Goal: Information Seeking & Learning: Learn about a topic

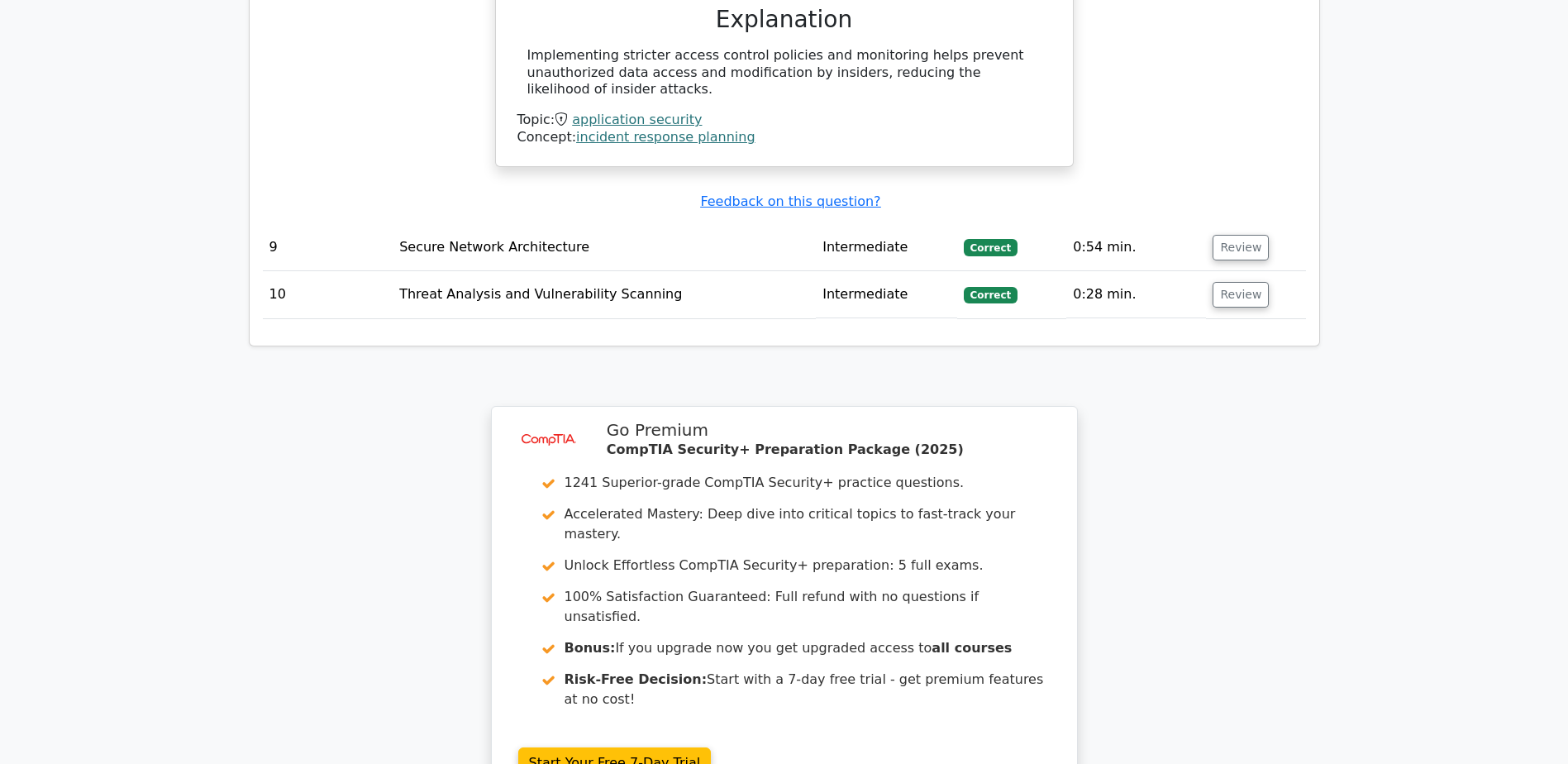
scroll to position [3116, 0]
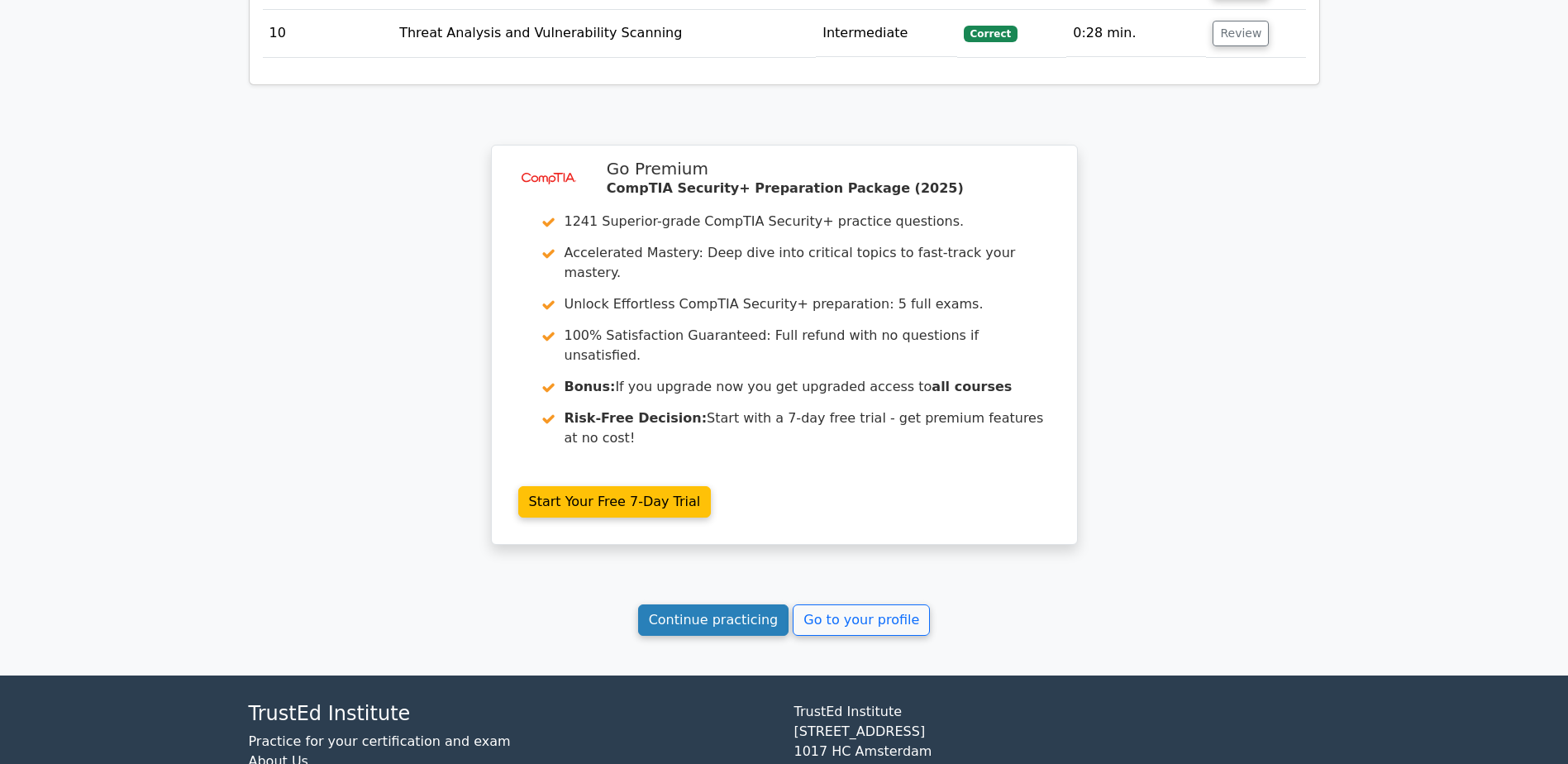
click at [731, 430] on link "Continue practicing" at bounding box center [713, 619] width 151 height 31
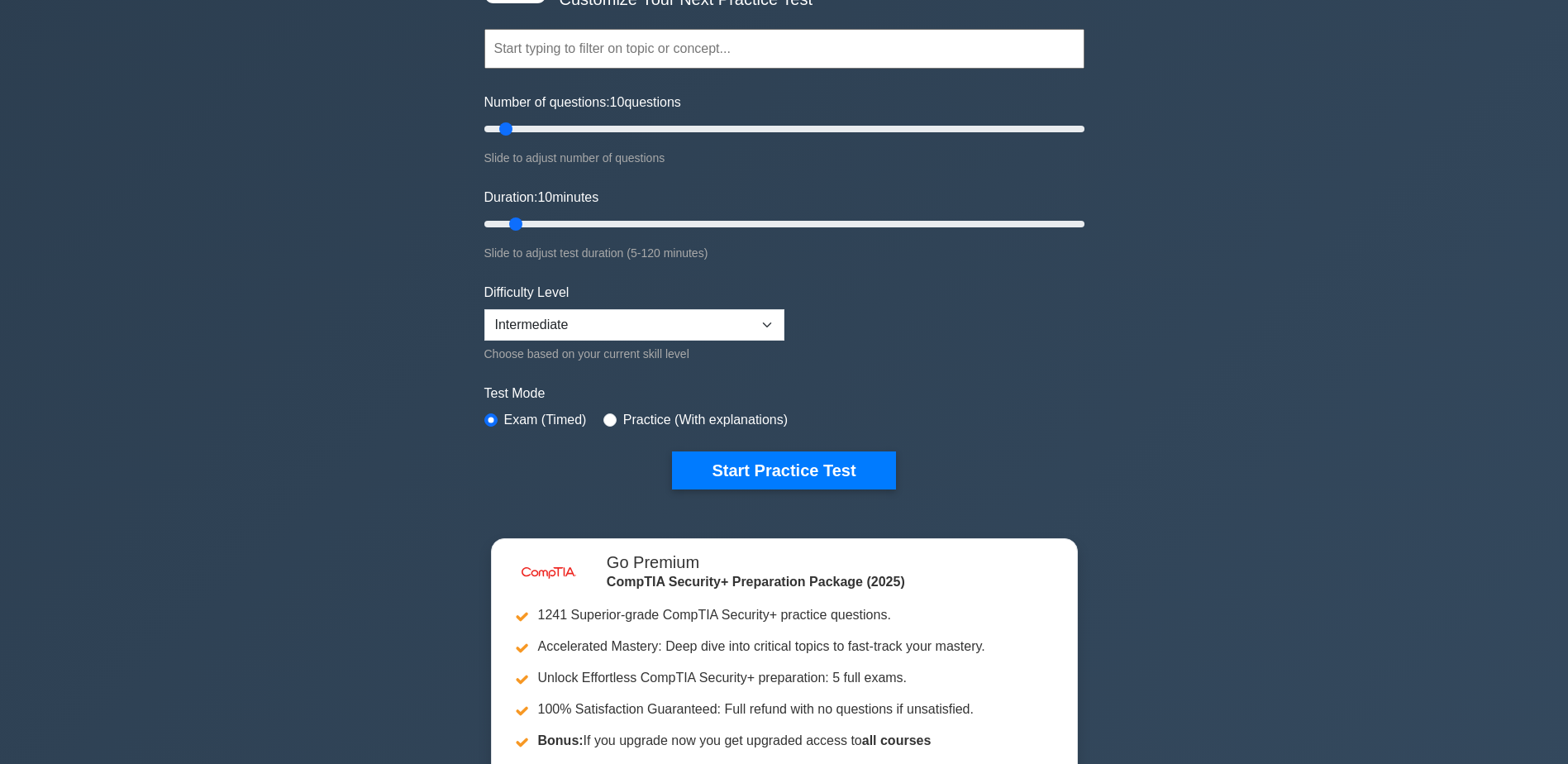
scroll to position [83, 0]
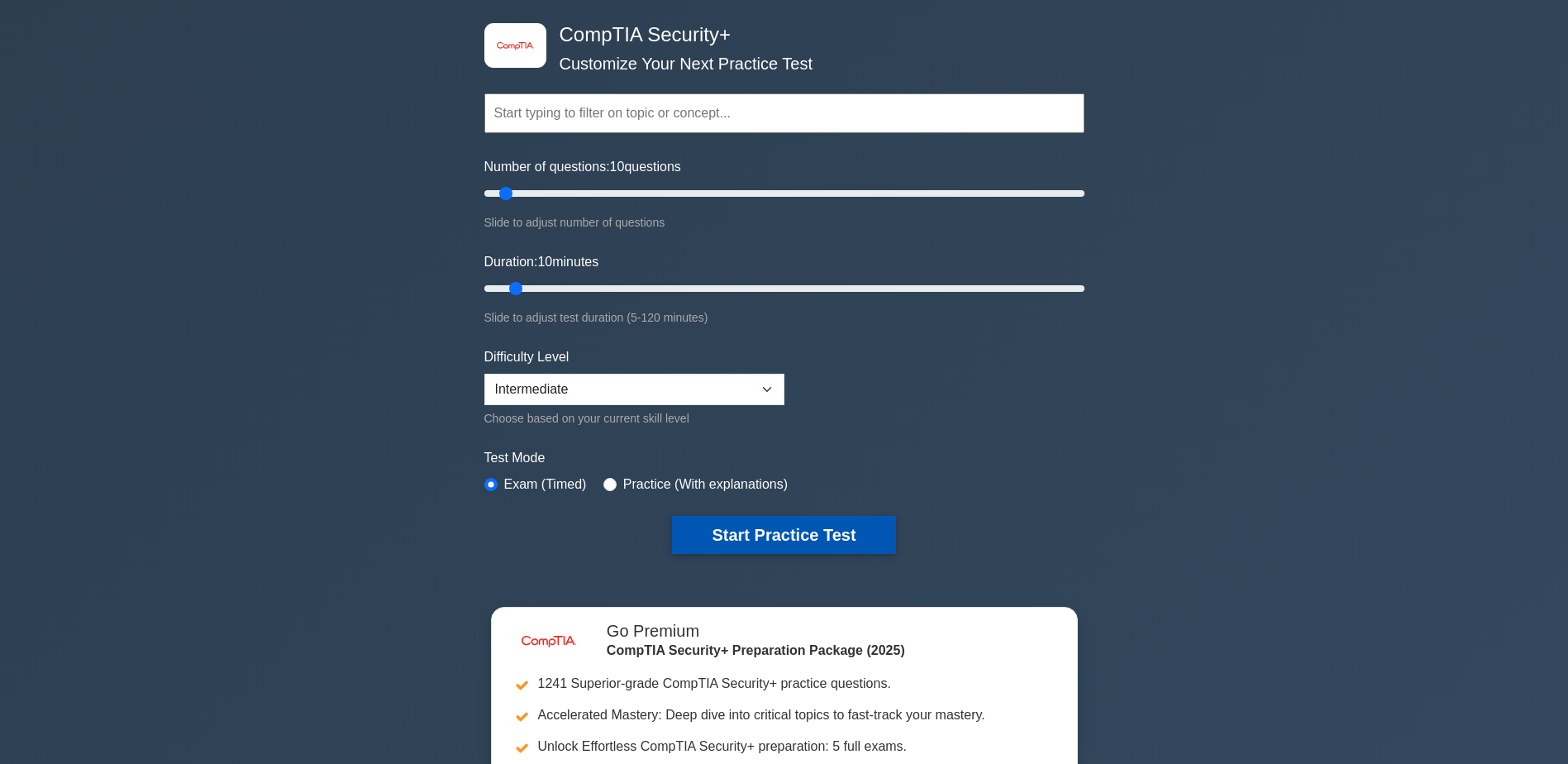
click at [821, 528] on button "Start Practice Test" at bounding box center [784, 535] width 223 height 38
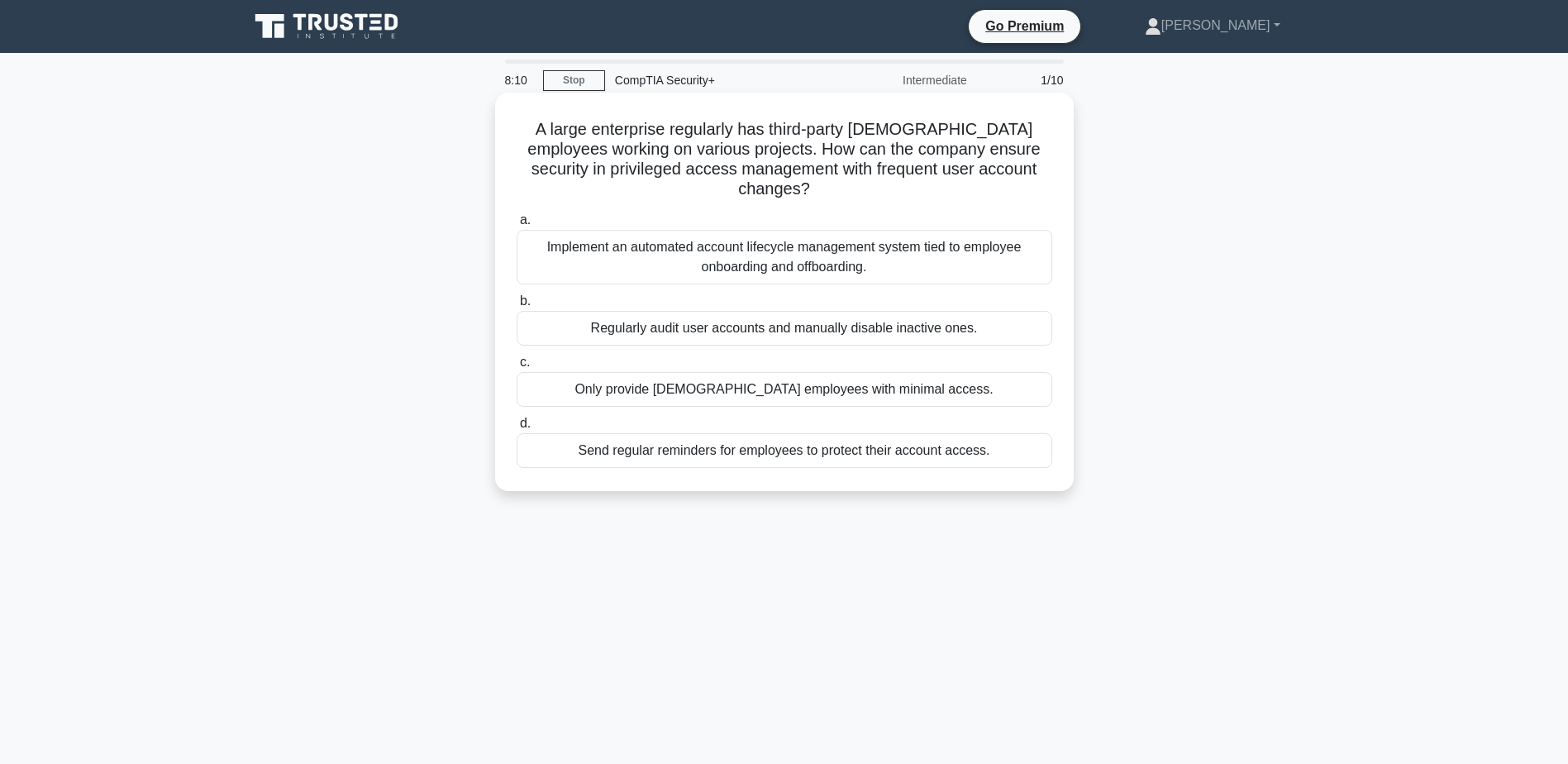
click at [790, 249] on div "Implement an automated account lifecycle management system tied to employee onb…" at bounding box center [784, 256] width 535 height 54
click at [517, 226] on input "a. Implement an automated account lifecycle management system tied to employee …" at bounding box center [517, 221] width 0 height 11
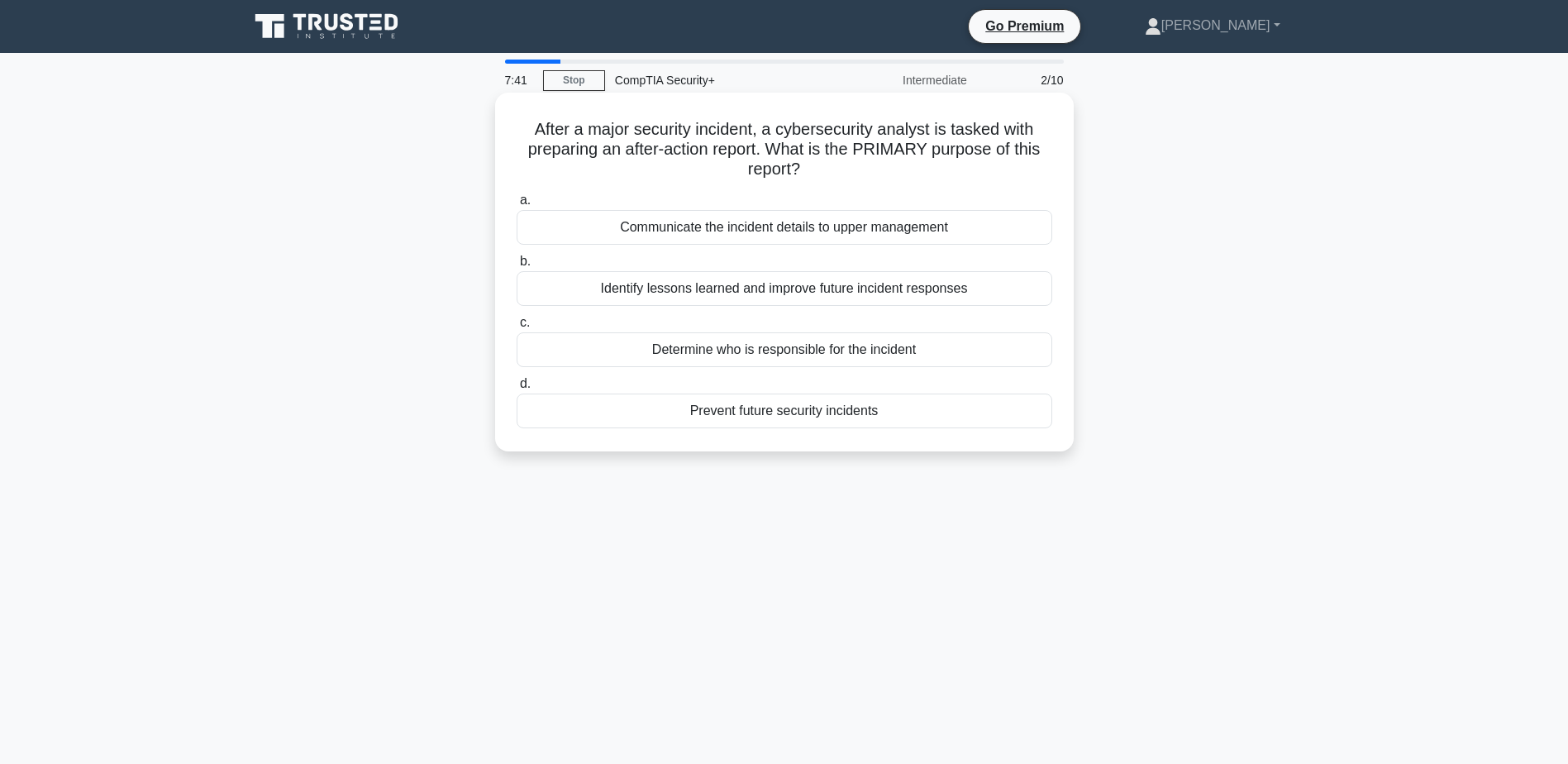
click at [754, 288] on div "Identify lessons learned and improve future incident responses" at bounding box center [784, 288] width 535 height 35
click at [517, 267] on input "b. Identify lessons learned and improve future incident responses" at bounding box center [517, 261] width 0 height 11
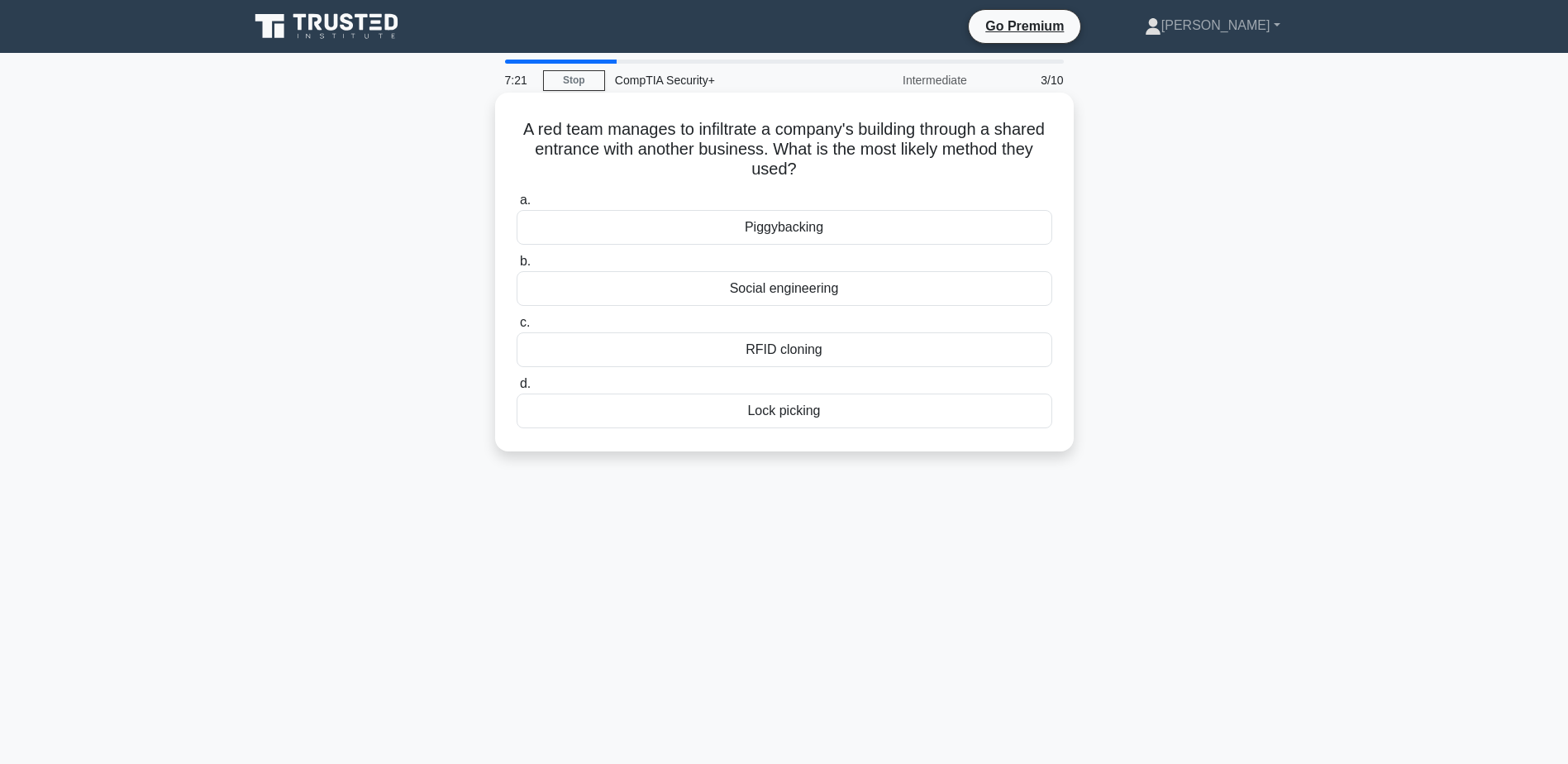
click at [788, 229] on div "Piggybacking" at bounding box center [784, 227] width 535 height 35
click at [517, 205] on input "a. Piggybacking" at bounding box center [517, 200] width 0 height 11
click at [785, 292] on div "Code Signing" at bounding box center [784, 288] width 535 height 35
click at [517, 267] on input "b. Code Signing" at bounding box center [517, 261] width 0 height 11
click at [800, 350] on div "Symmetric encryption" at bounding box center [784, 350] width 535 height 35
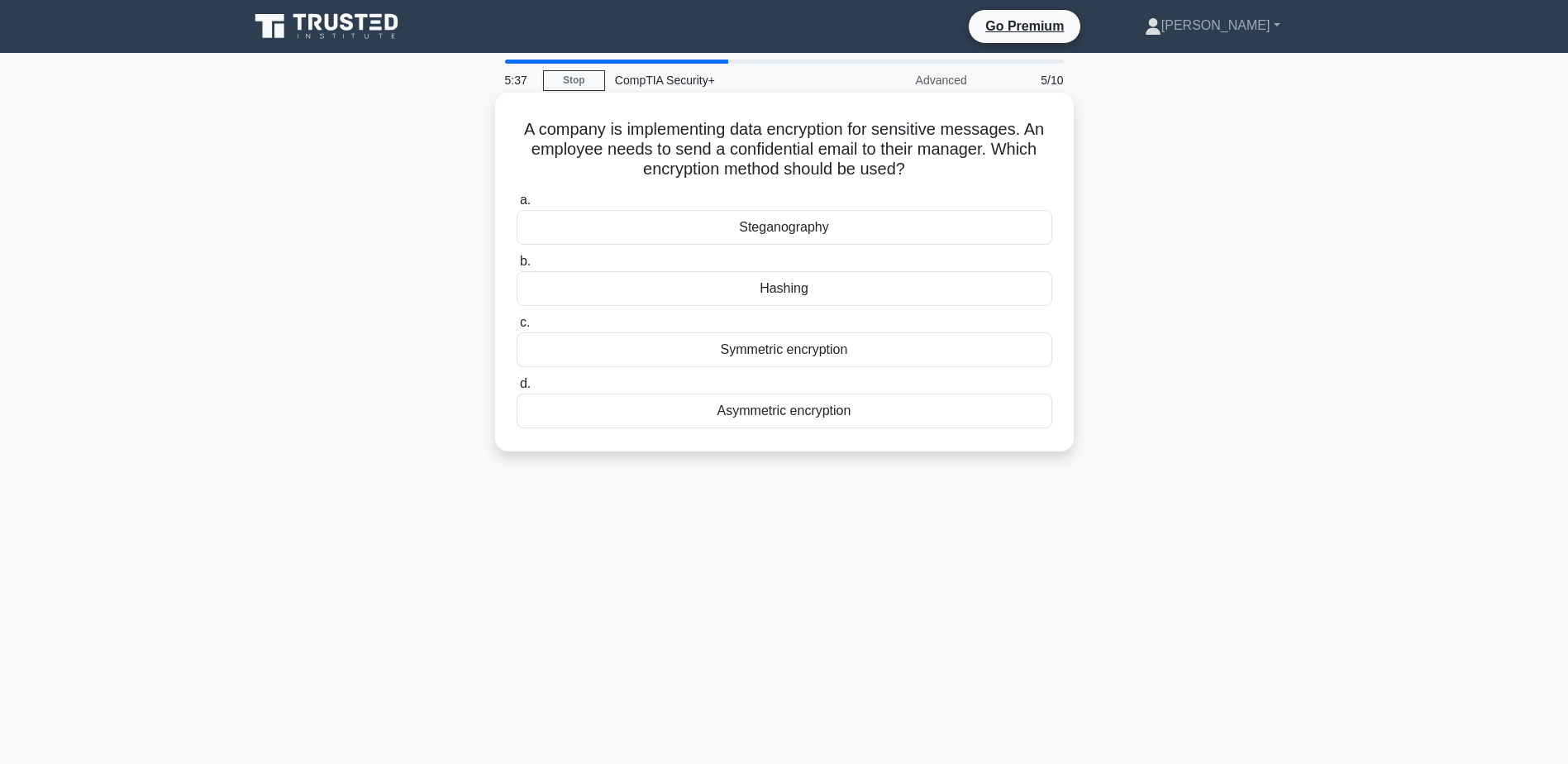
click at [517, 328] on input "c. Symmetric encryption" at bounding box center [517, 323] width 0 height 11
click at [780, 229] on div "Containment" at bounding box center [784, 227] width 535 height 35
click at [517, 205] on input "a. Containment" at bounding box center [517, 200] width 0 height 11
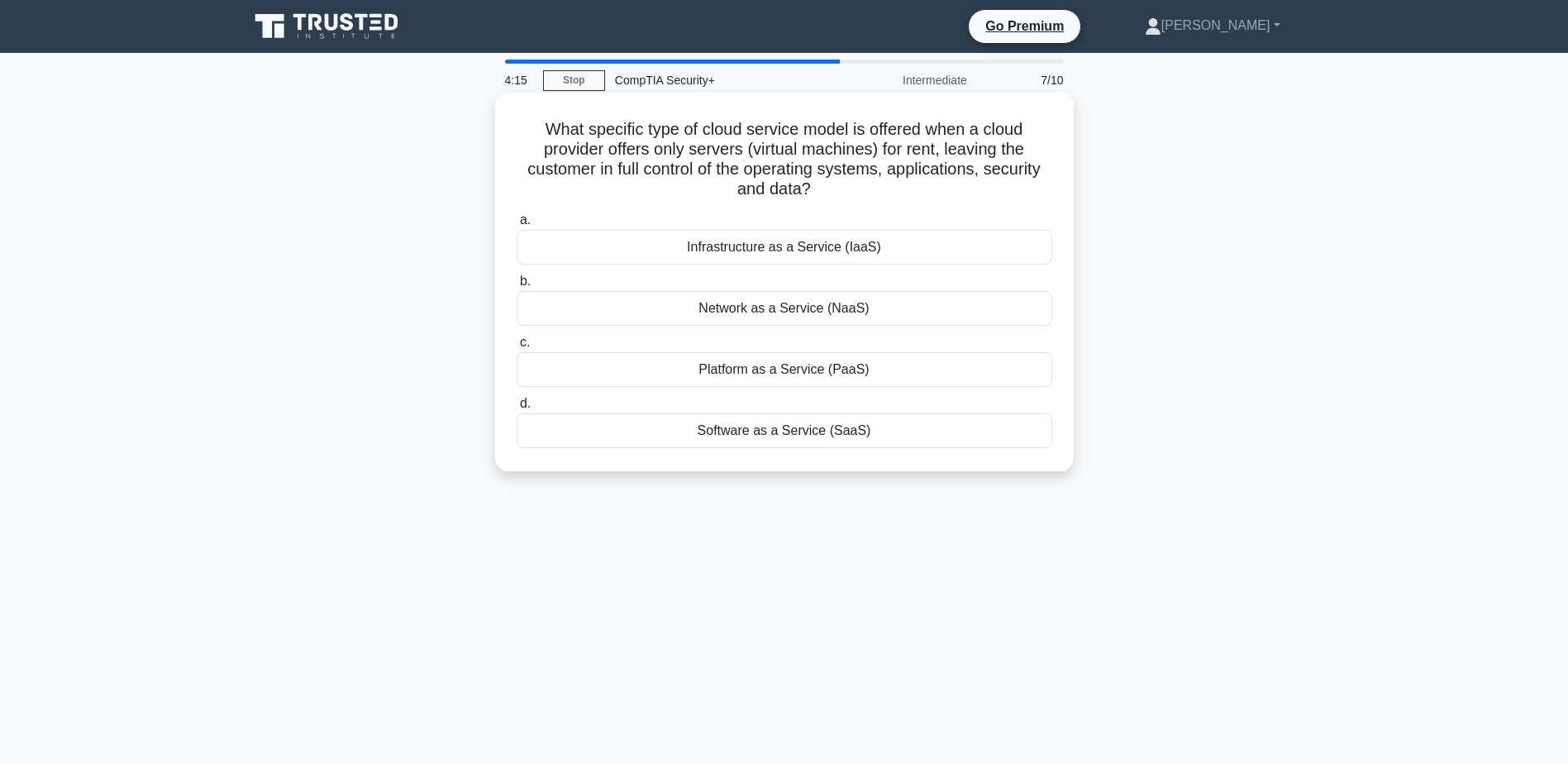
click at [778, 434] on div "Software as a Service (SaaS)" at bounding box center [784, 430] width 535 height 35
click at [517, 409] on input "d. Software as a Service (SaaS)" at bounding box center [517, 404] width 0 height 11
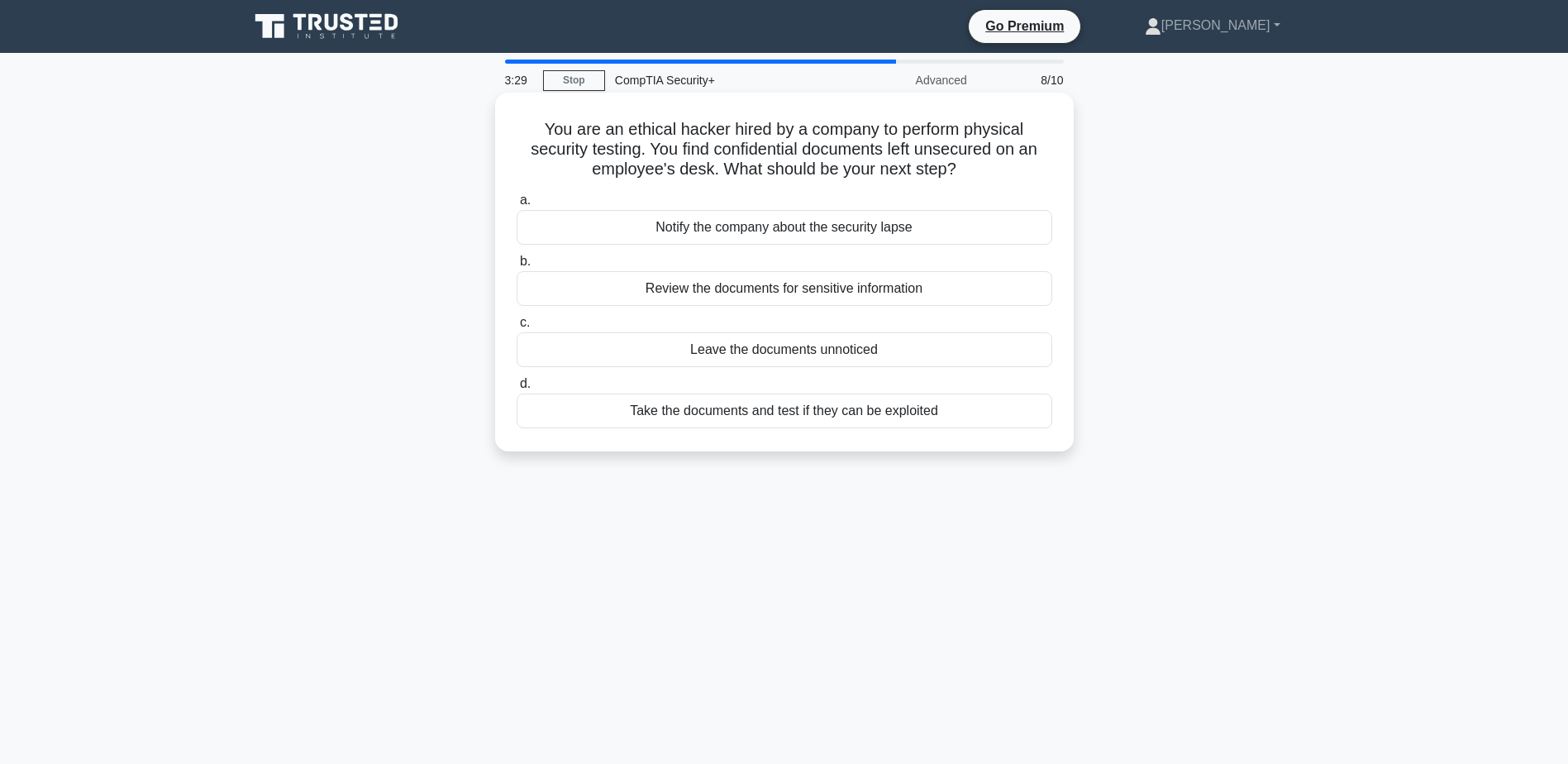
click at [773, 229] on div "Notify the company about the security lapse" at bounding box center [784, 227] width 535 height 35
click at [517, 205] on input "a. Notify the company about the security lapse" at bounding box center [517, 200] width 0 height 11
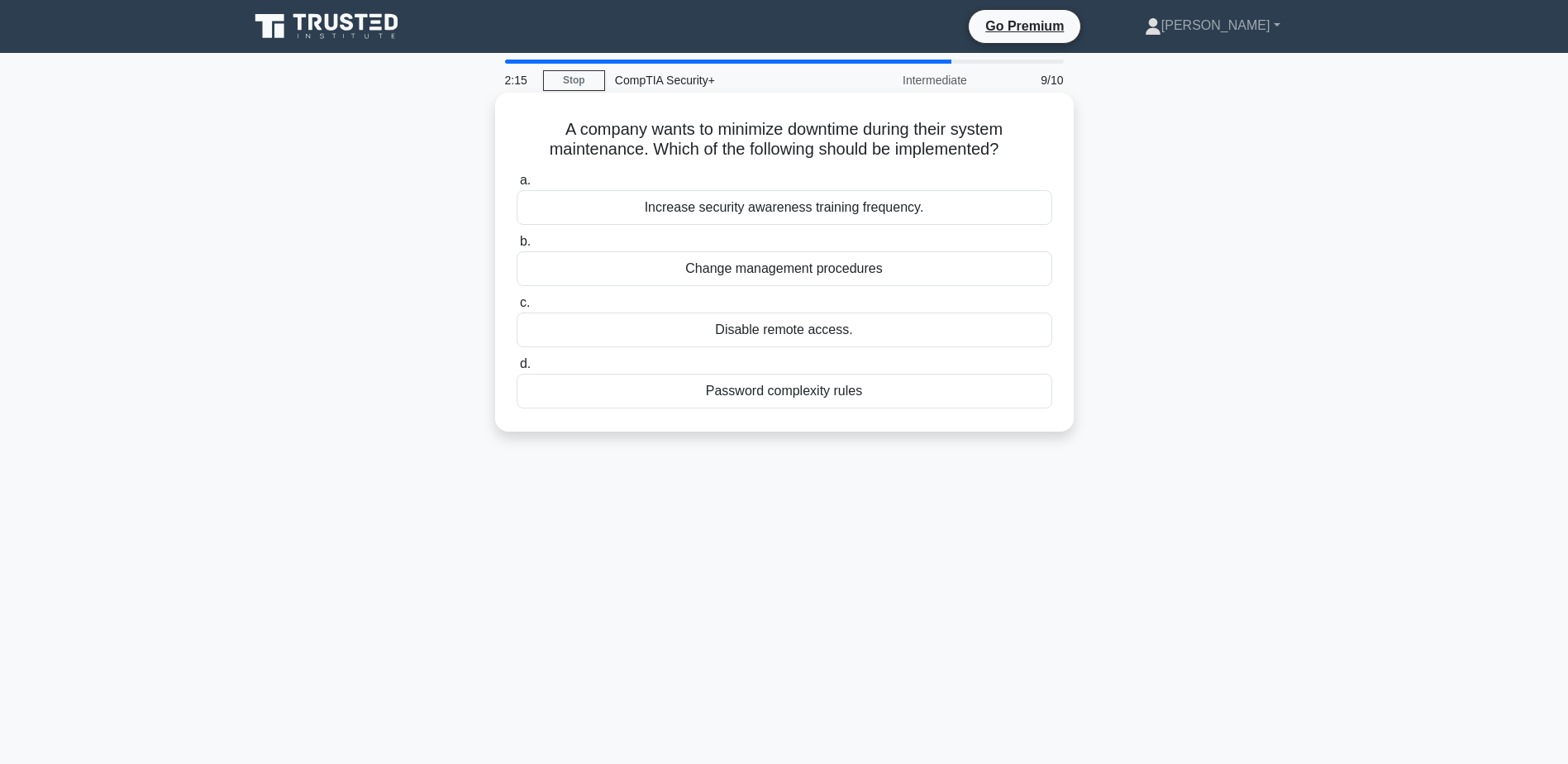
click at [765, 270] on div "Change management procedures" at bounding box center [784, 269] width 535 height 35
click at [517, 247] on input "b. Change management procedures" at bounding box center [517, 242] width 0 height 11
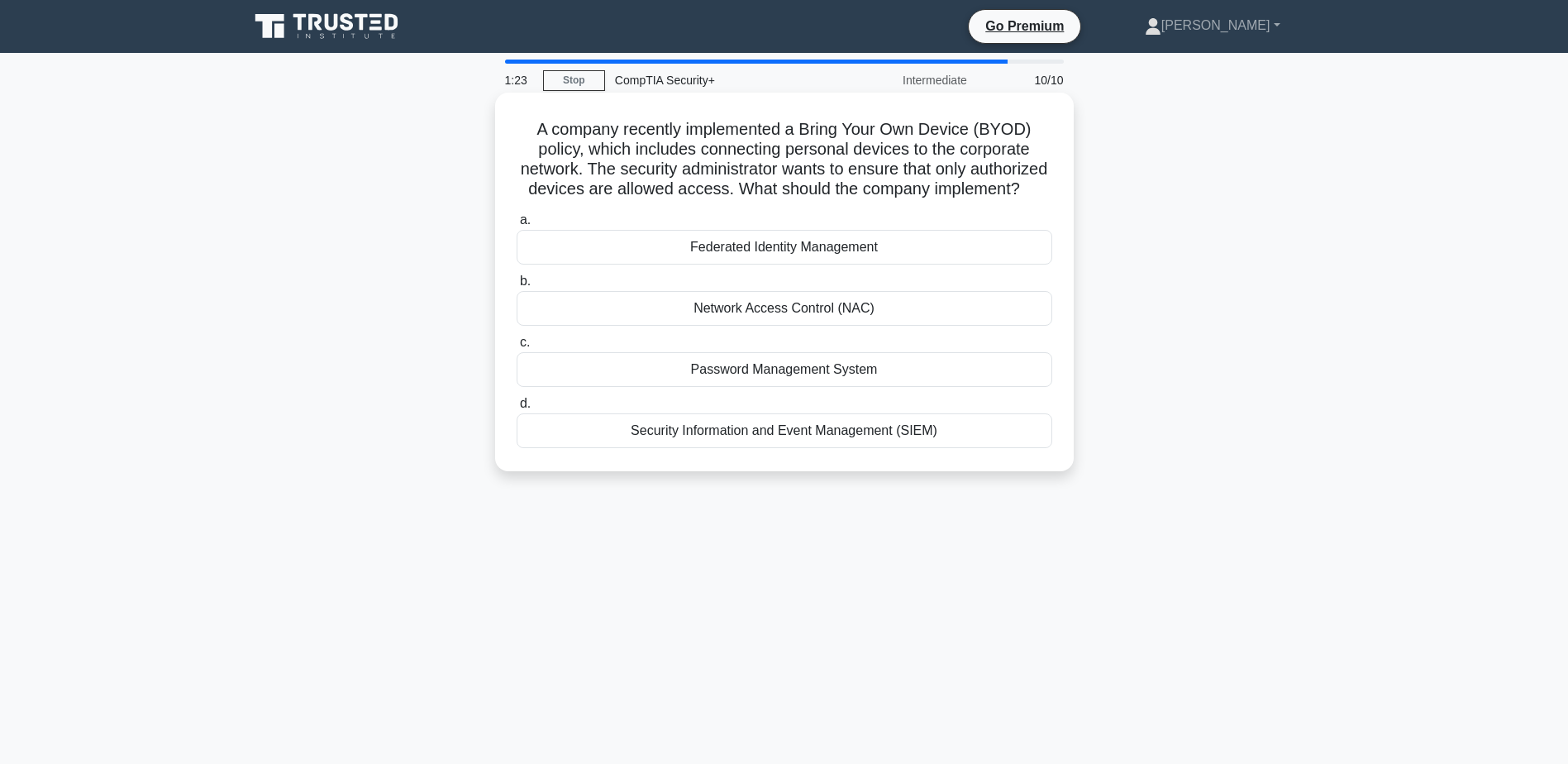
click at [792, 326] on div "Network Access Control (NAC)" at bounding box center [784, 308] width 535 height 35
click at [517, 286] on input "b. Network Access Control (NAC)" at bounding box center [517, 281] width 0 height 11
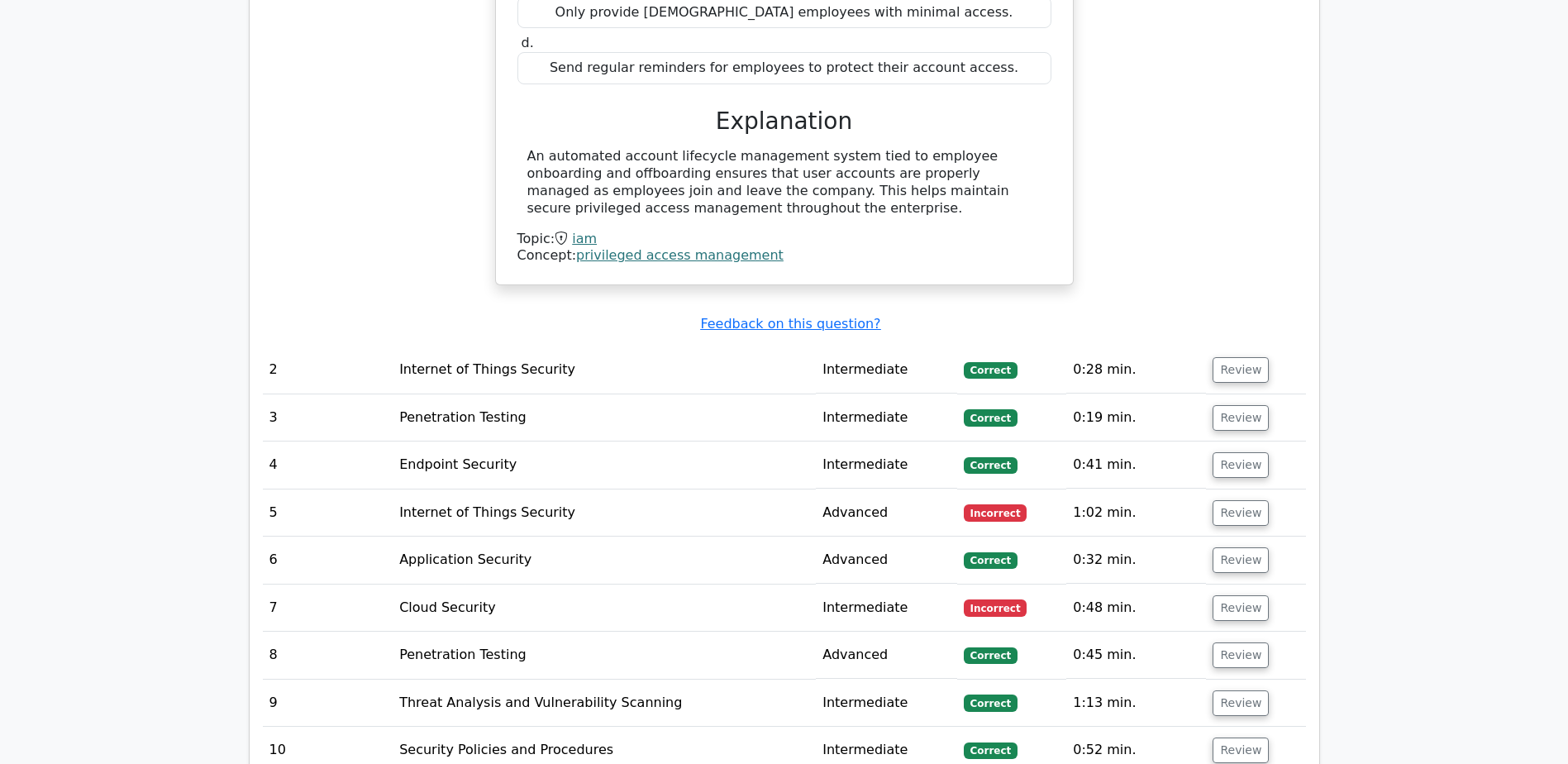
scroll to position [1819, 0]
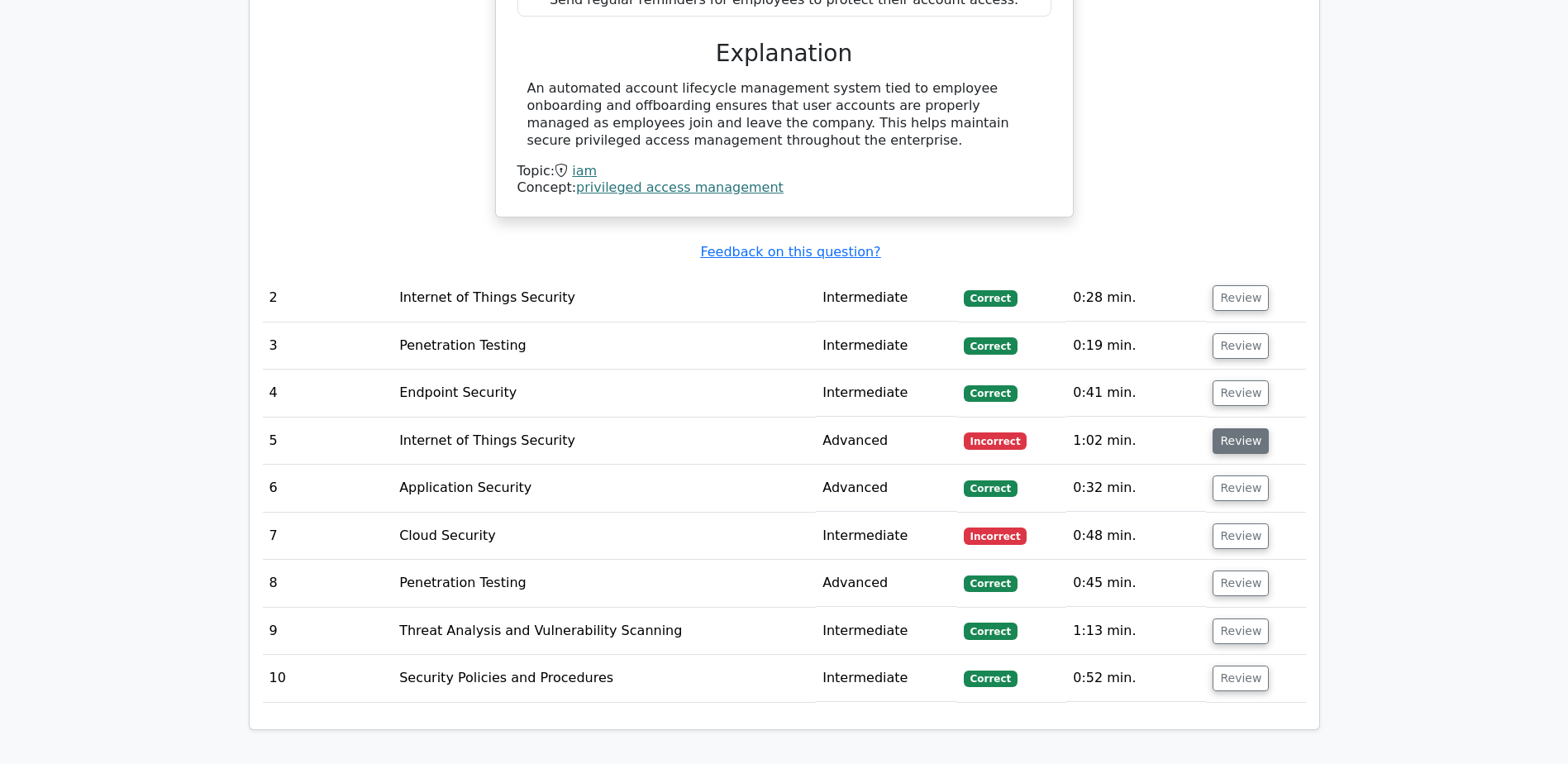
click at [1242, 428] on button "Review" at bounding box center [1240, 440] width 56 height 26
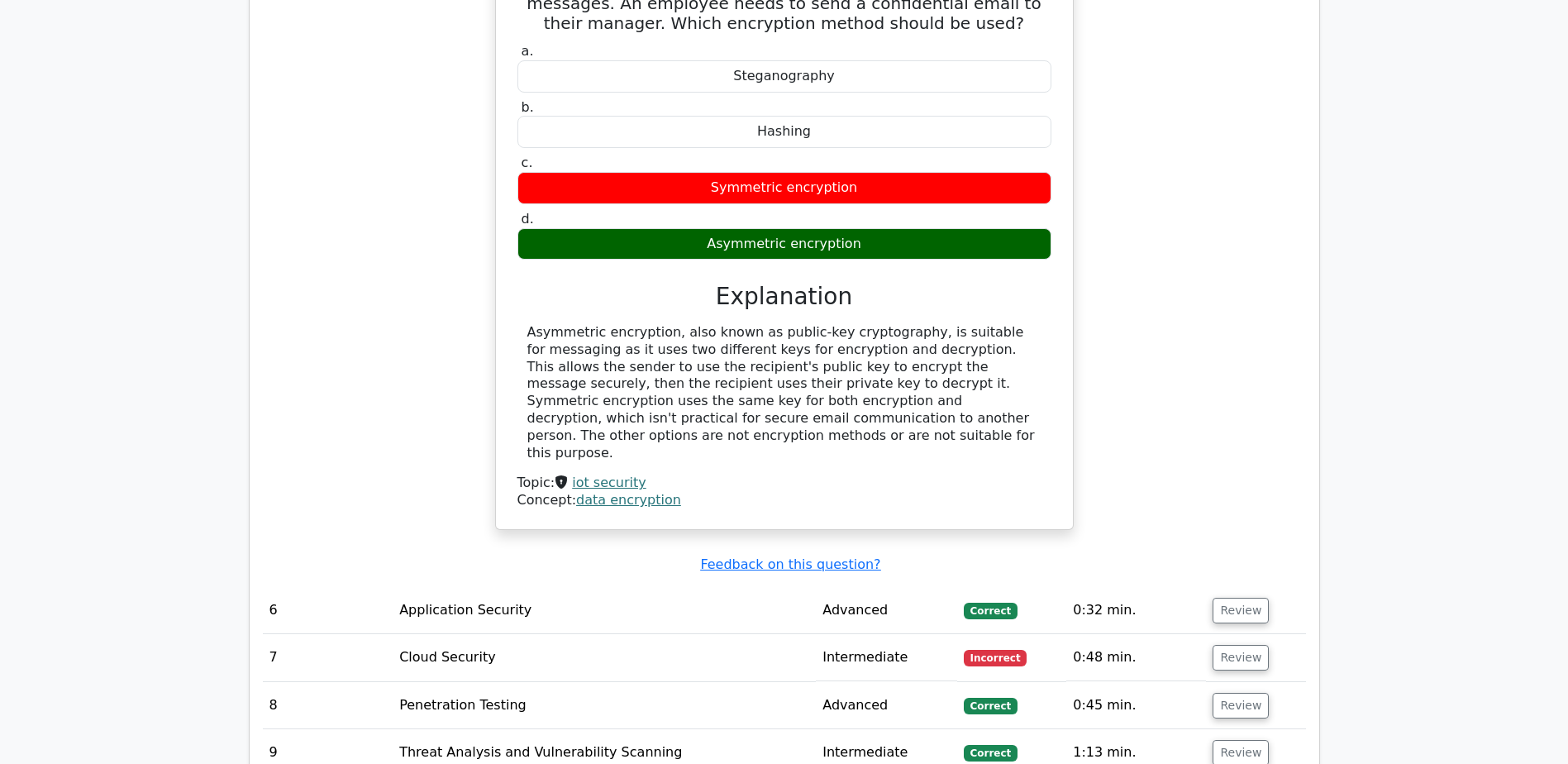
scroll to position [2397, 0]
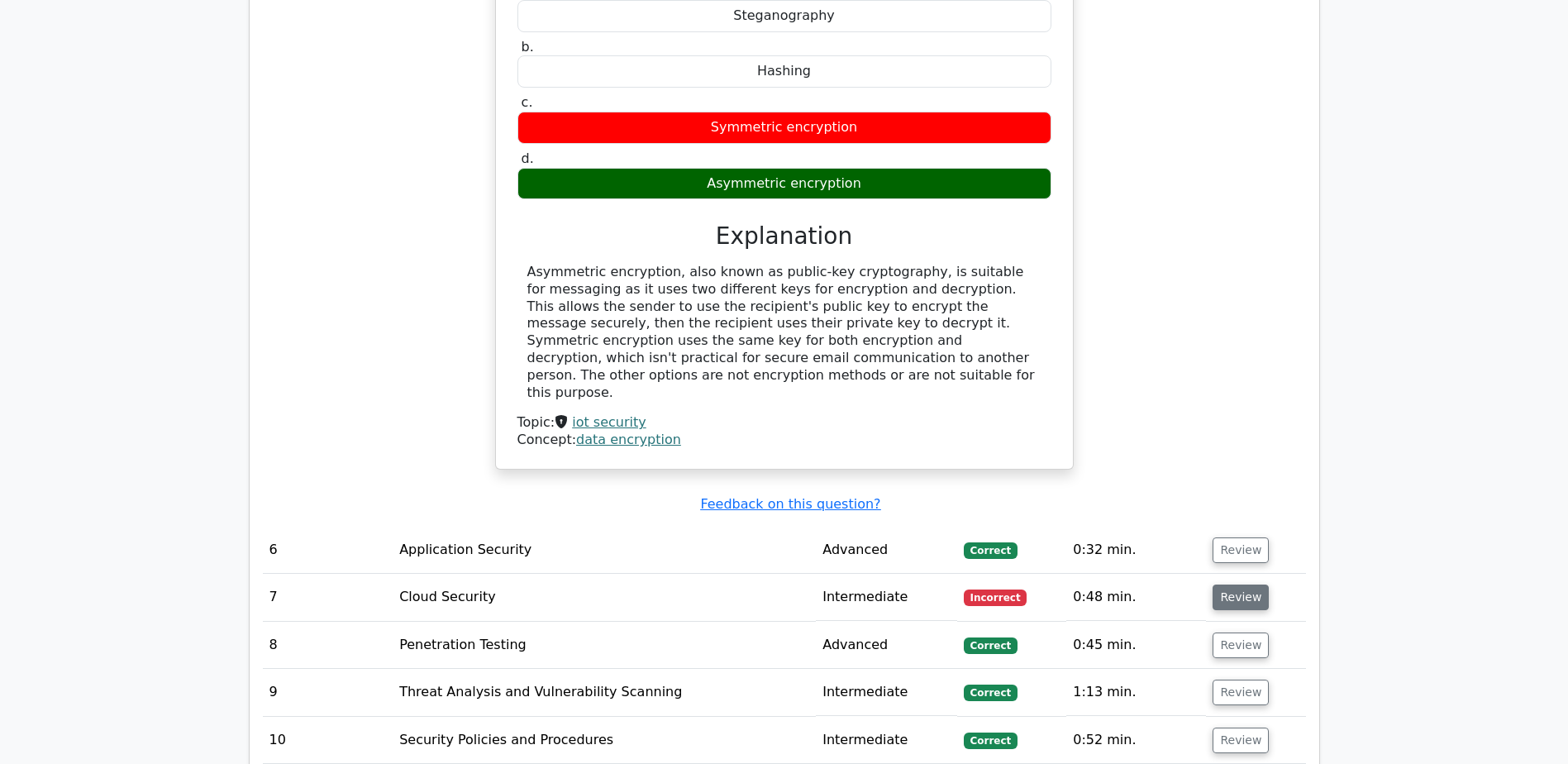
click at [1241, 584] on button "Review" at bounding box center [1240, 597] width 56 height 26
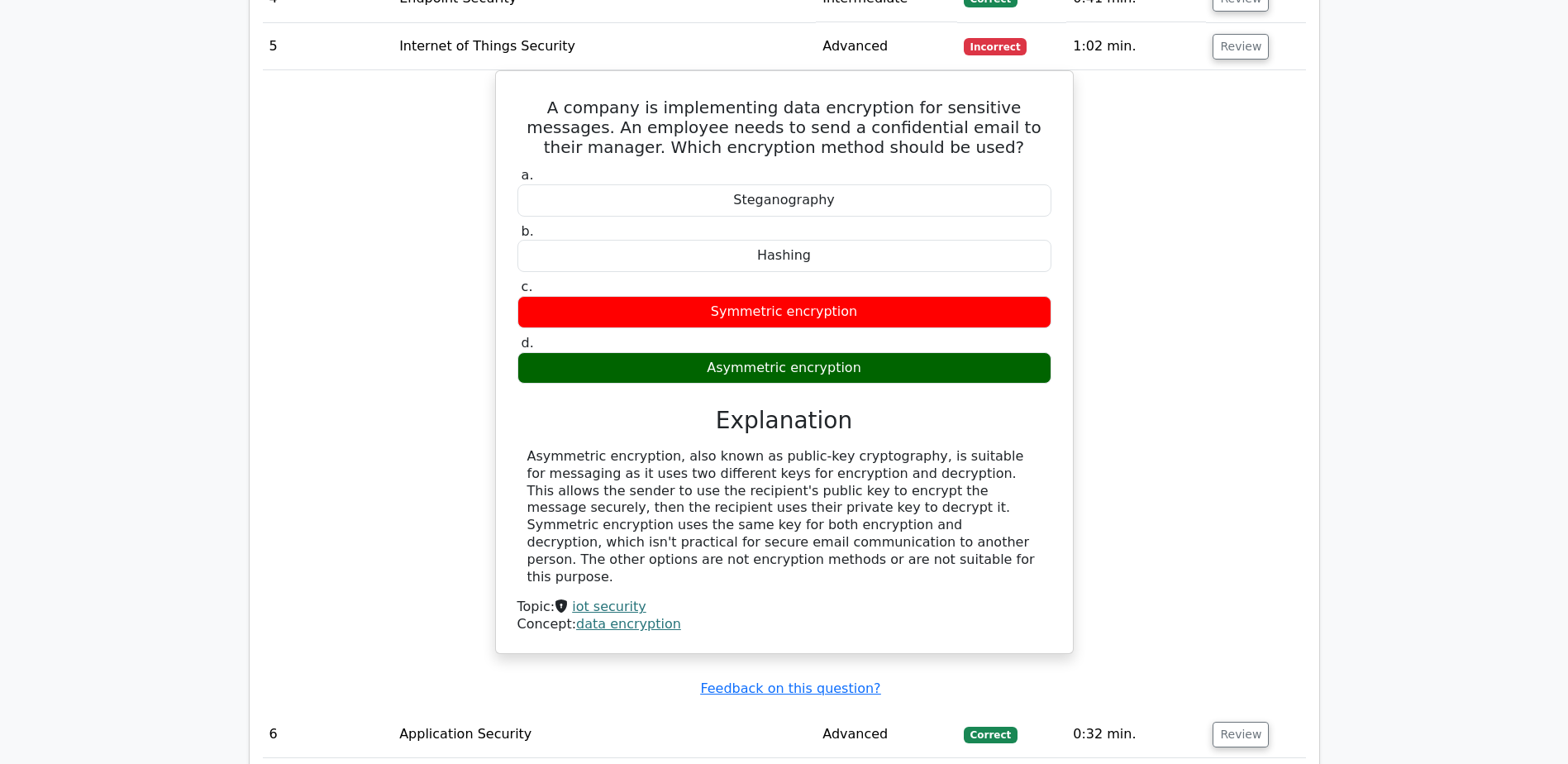
scroll to position [2124, 0]
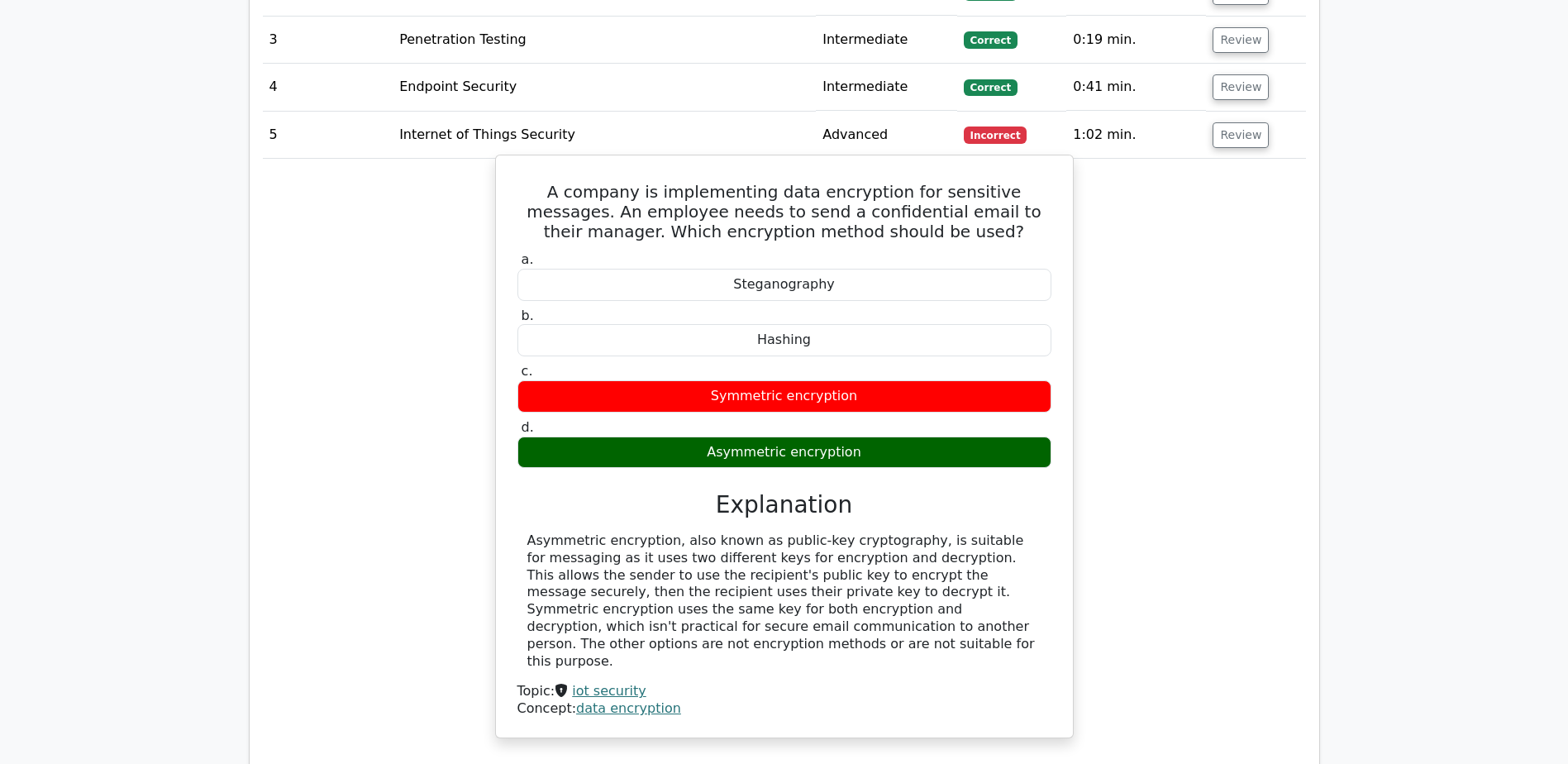
drag, startPoint x: 852, startPoint y: 317, endPoint x: 720, endPoint y: 313, distance: 132.1
click at [720, 381] on div "Symmetric encryption" at bounding box center [784, 397] width 534 height 32
copy div "Symmetric encryption"
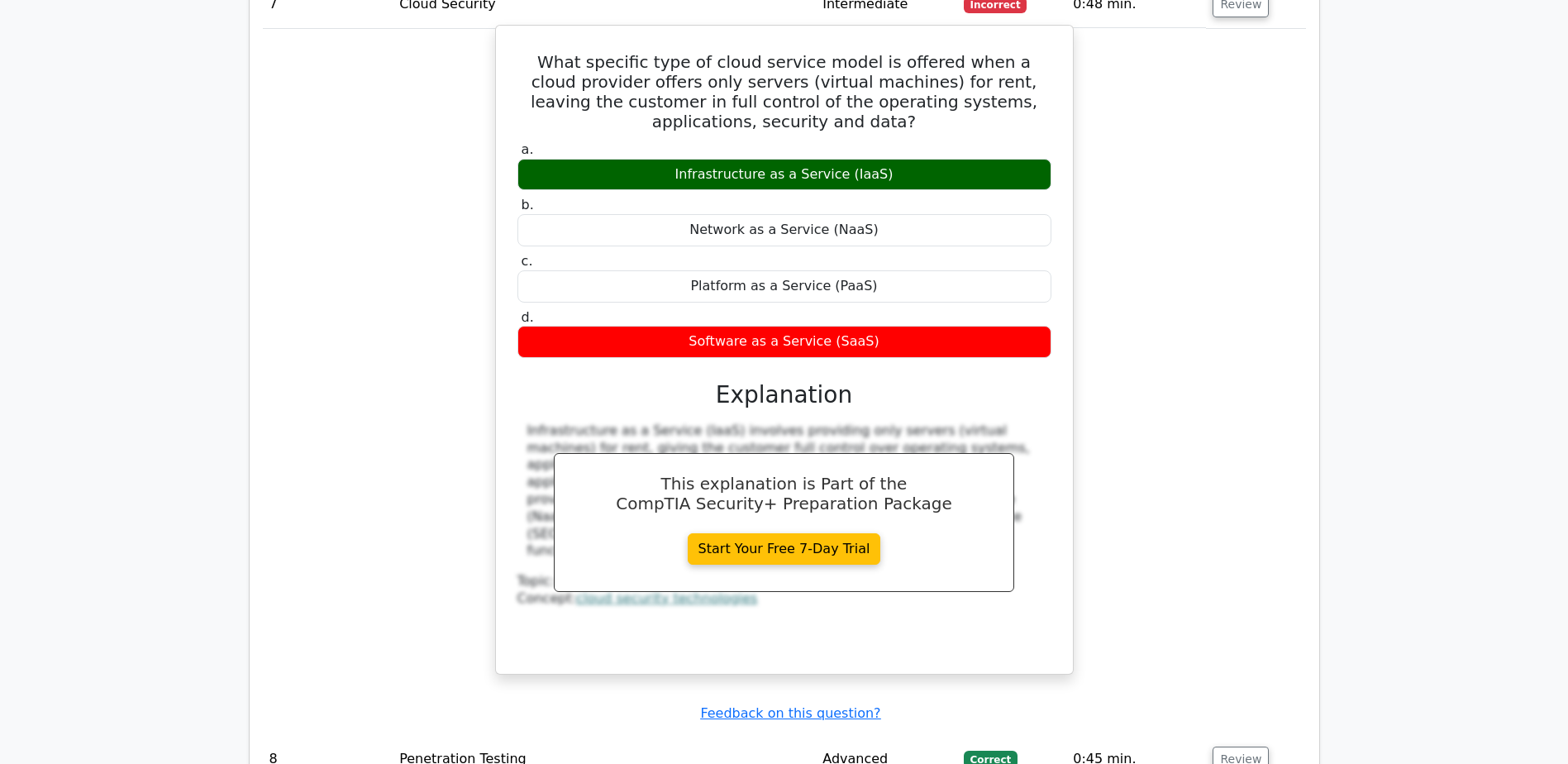
scroll to position [2951, 0]
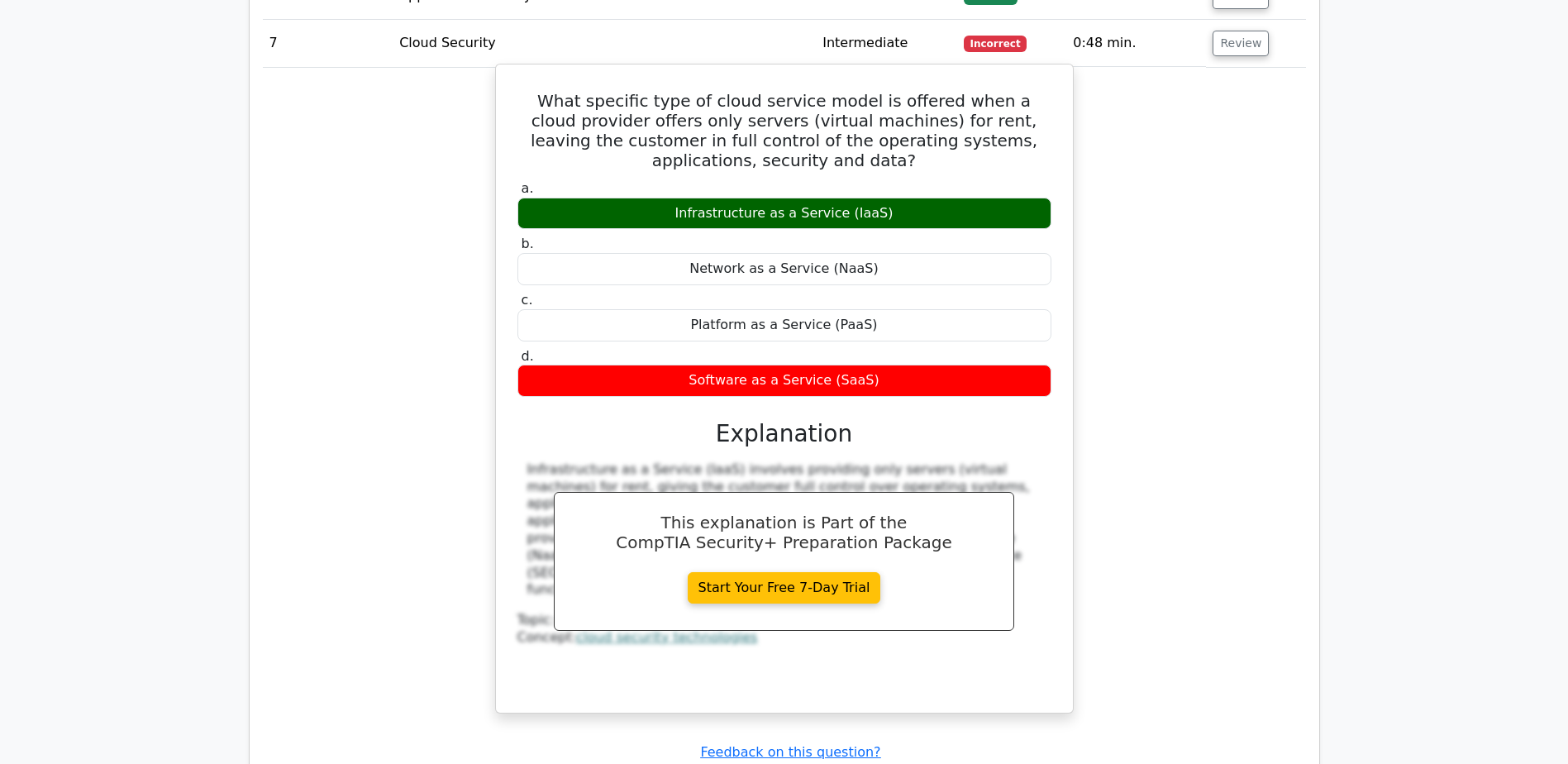
drag, startPoint x: 892, startPoint y: 110, endPoint x: 853, endPoint y: 114, distance: 39.2
click at [853, 197] on div "Infrastructure as a Service (IaaS)" at bounding box center [784, 213] width 534 height 32
copy div "aaS)"
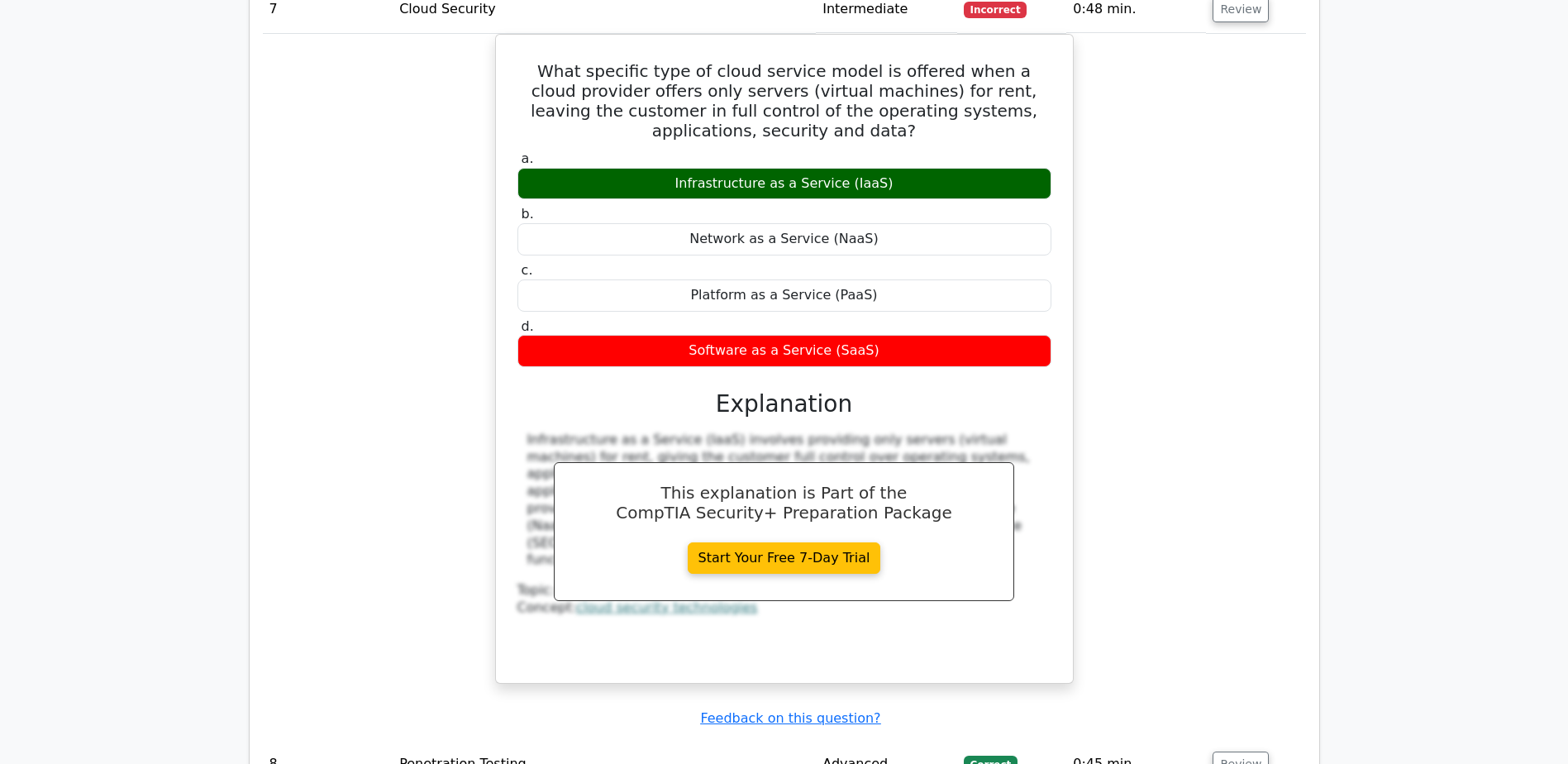
scroll to position [3034, 0]
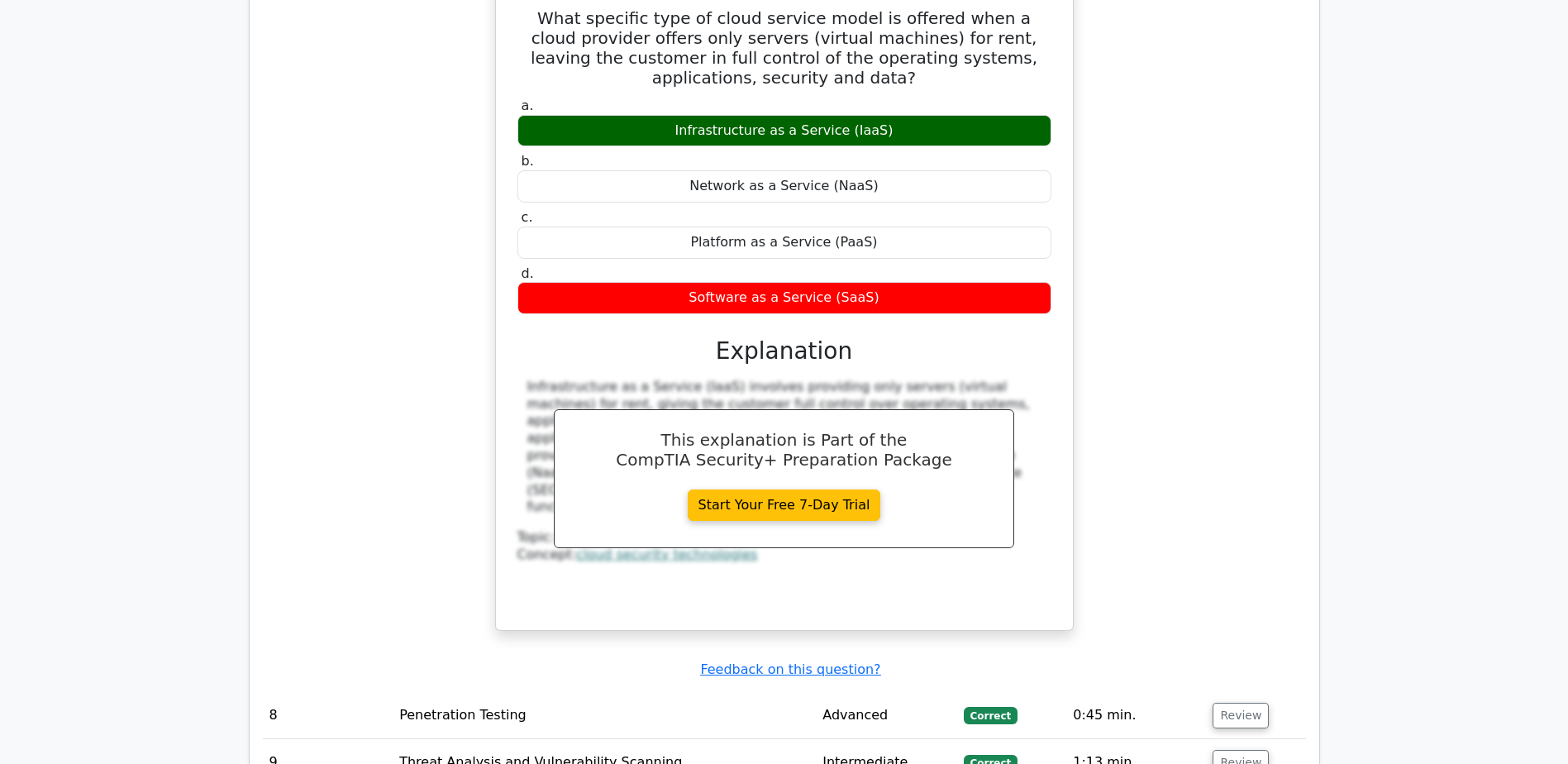
copy div "aaS)"
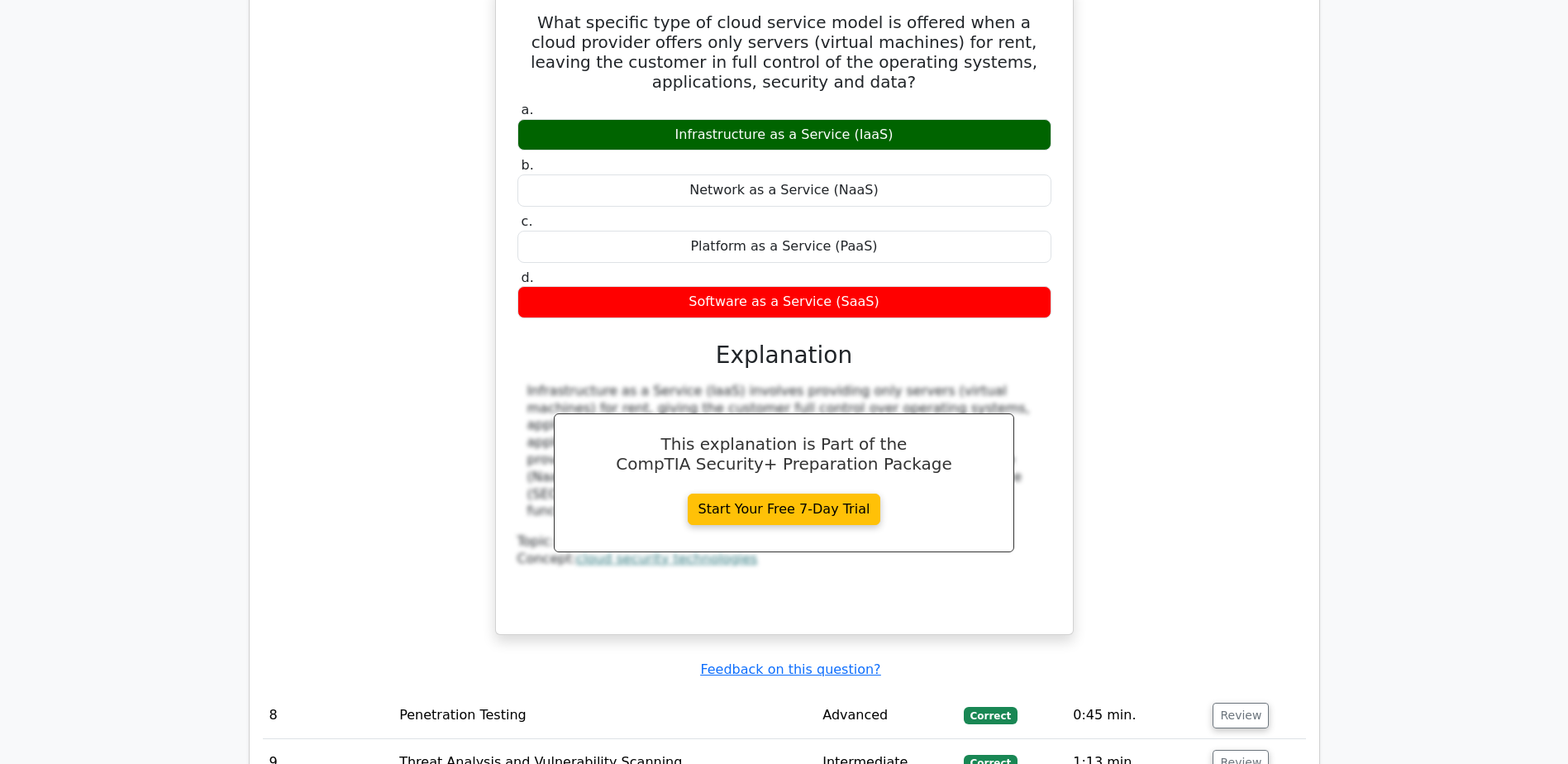
click at [1217, 275] on div "What specific type of cloud service model is offered when a cloud provider offe…" at bounding box center [784, 319] width 1043 height 670
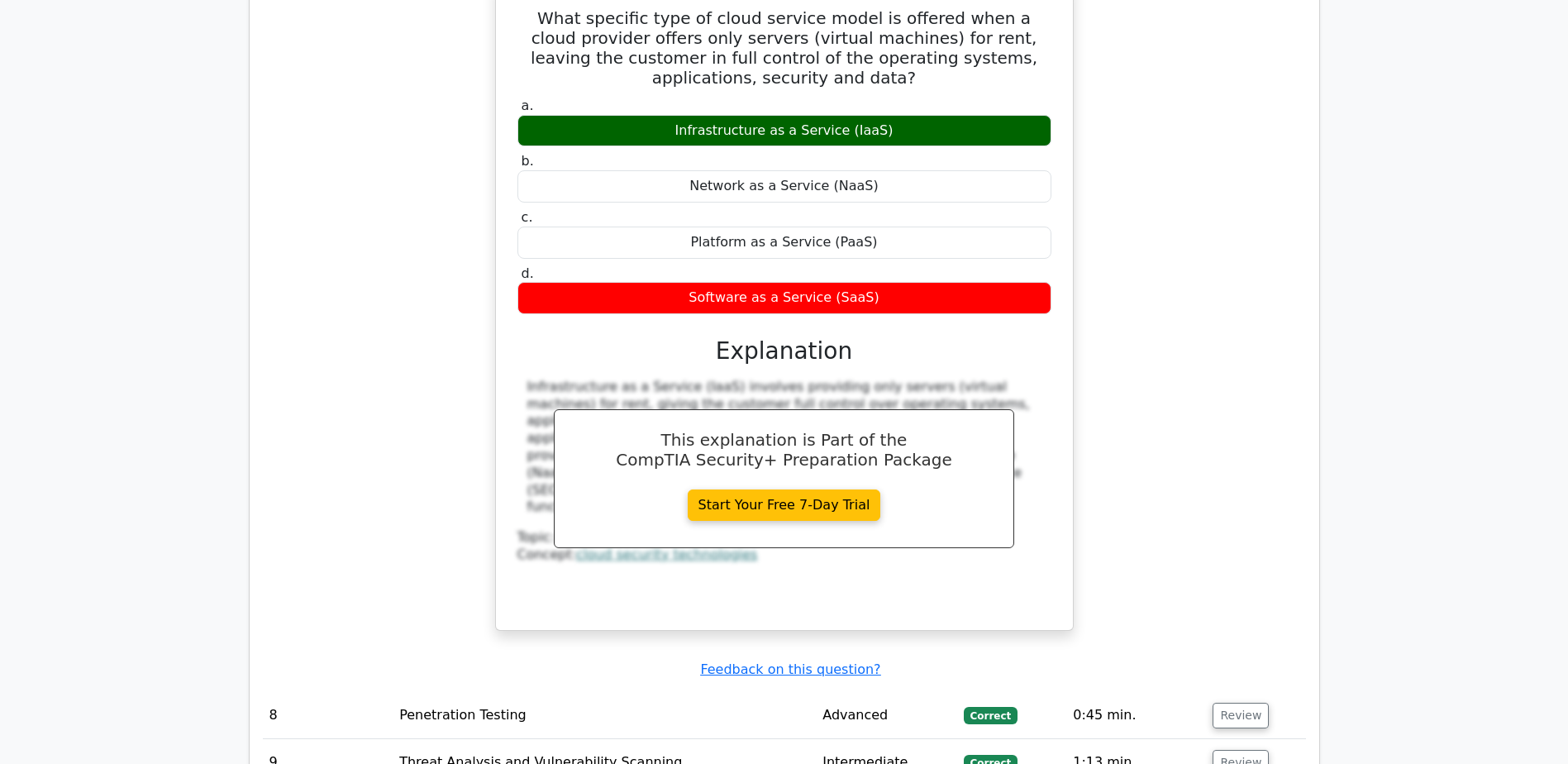
click at [867, 282] on div "Software as a Service (SaaS)" at bounding box center [784, 298] width 534 height 32
click at [896, 282] on div "Software as a Service (SaaS)" at bounding box center [784, 298] width 534 height 32
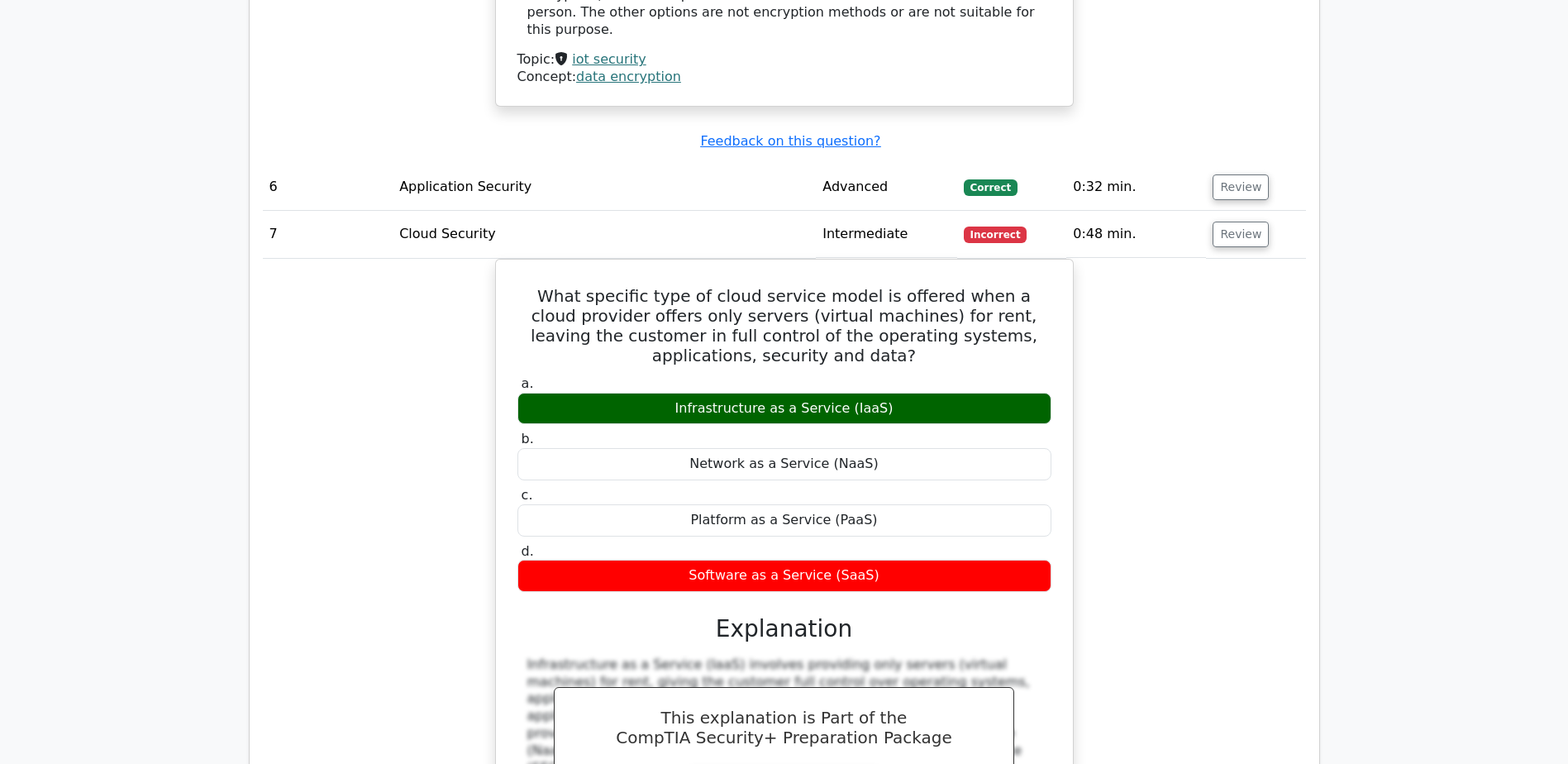
scroll to position [2786, 0]
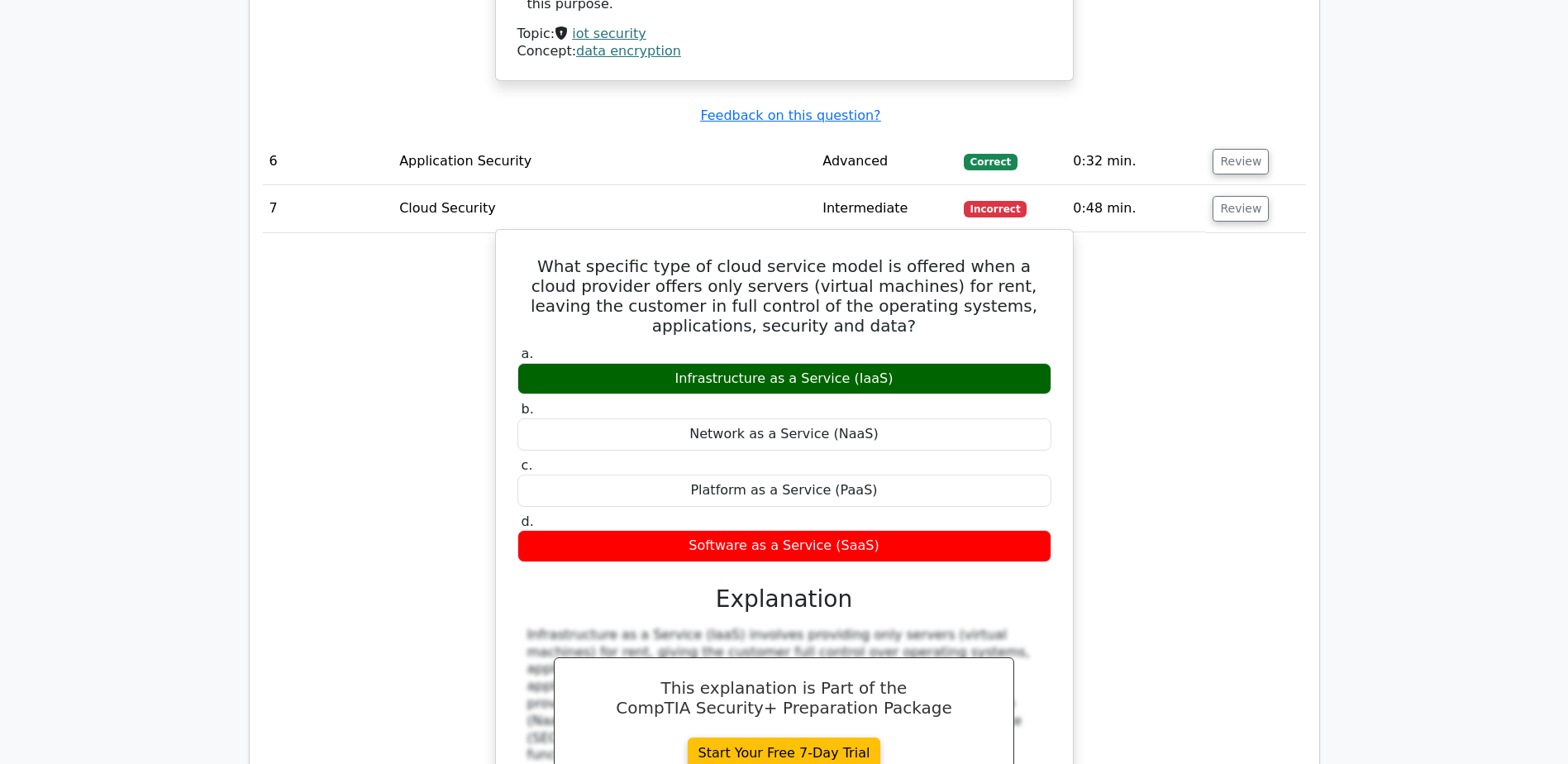
drag, startPoint x: 688, startPoint y: 280, endPoint x: 905, endPoint y: 441, distance: 270.2
click at [905, 441] on div "a. Infrastructure as a Service (IaaS) b. Network as a Service (NaaS) c." at bounding box center [784, 454] width 554 height 223
drag, startPoint x: 544, startPoint y: 169, endPoint x: 913, endPoint y: 462, distance: 471.2
click at [913, 462] on div "What specific type of cloud service model is offered when a cloud provider offe…" at bounding box center [784, 554] width 564 height 635
copy div "What specific type of cloud service model is offered when a cloud provider offe…"
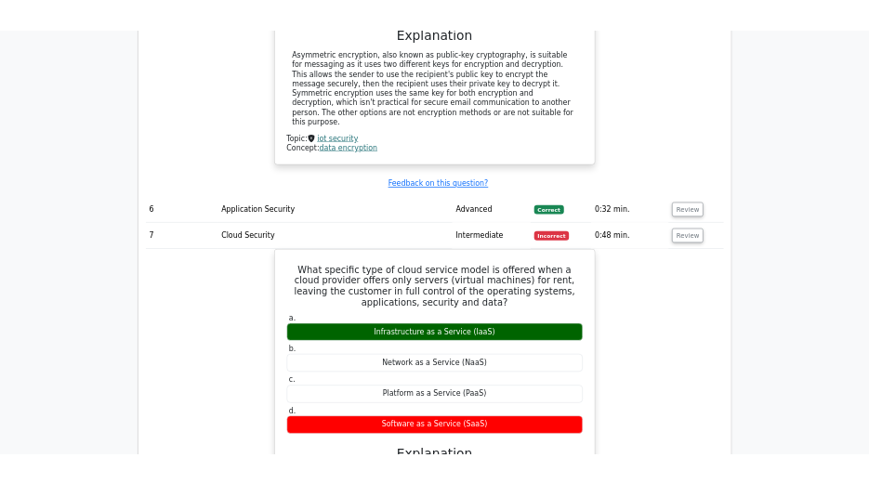
scroll to position [2946, 0]
